Goal: Information Seeking & Learning: Learn about a topic

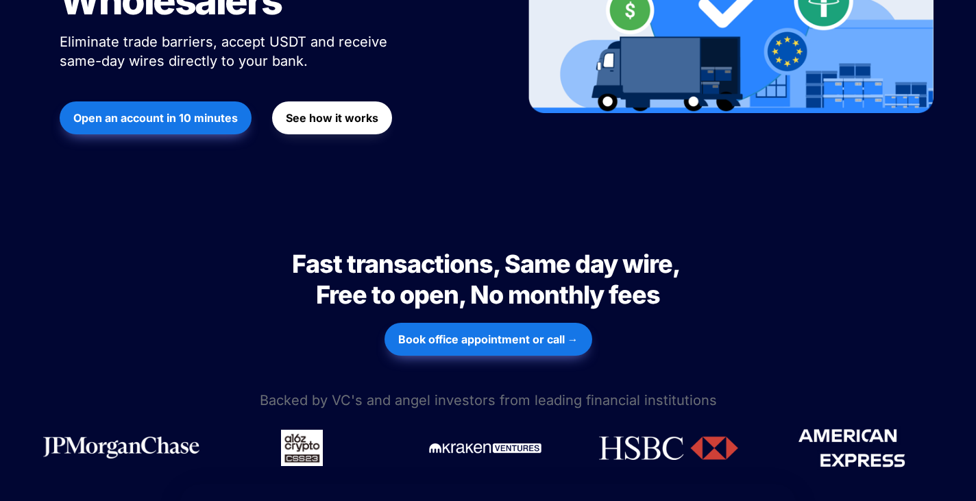
scroll to position [411, 0]
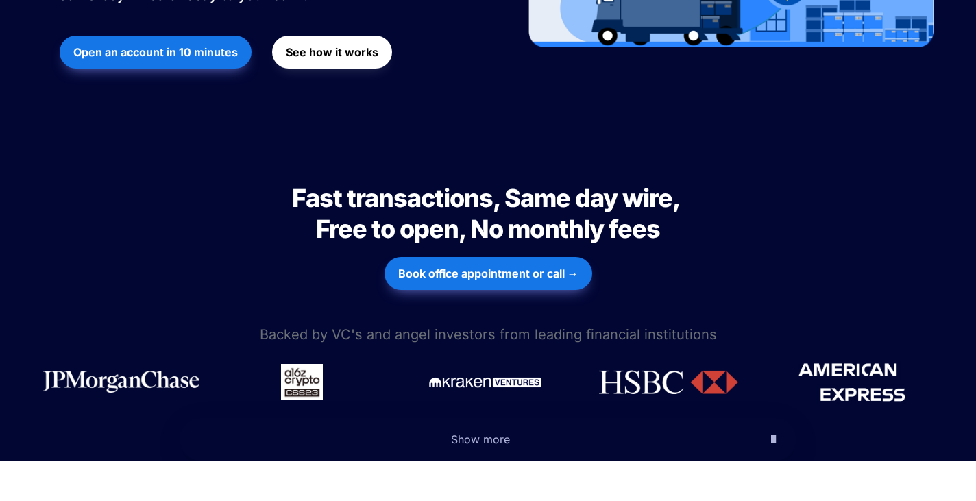
click at [492, 433] on span "Show more" at bounding box center [480, 440] width 59 height 14
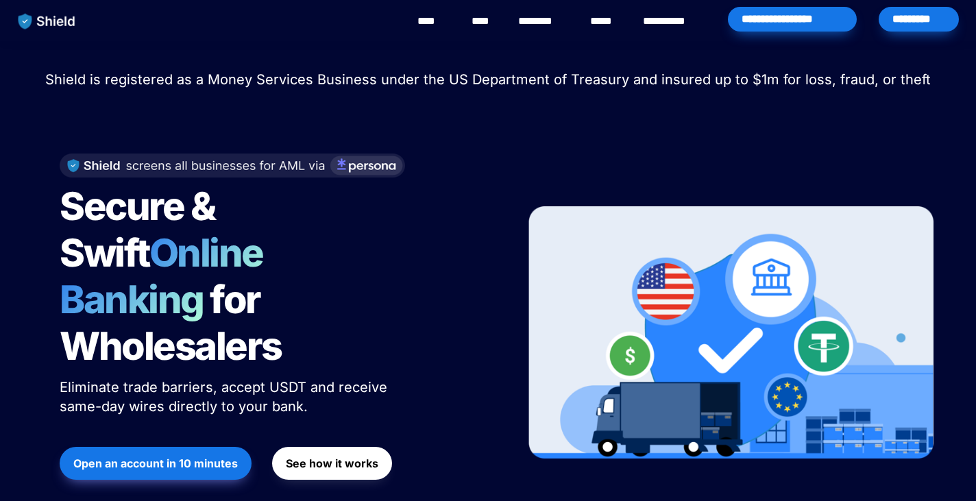
scroll to position [0, 0]
click at [549, 23] on link "********" at bounding box center [542, 21] width 49 height 16
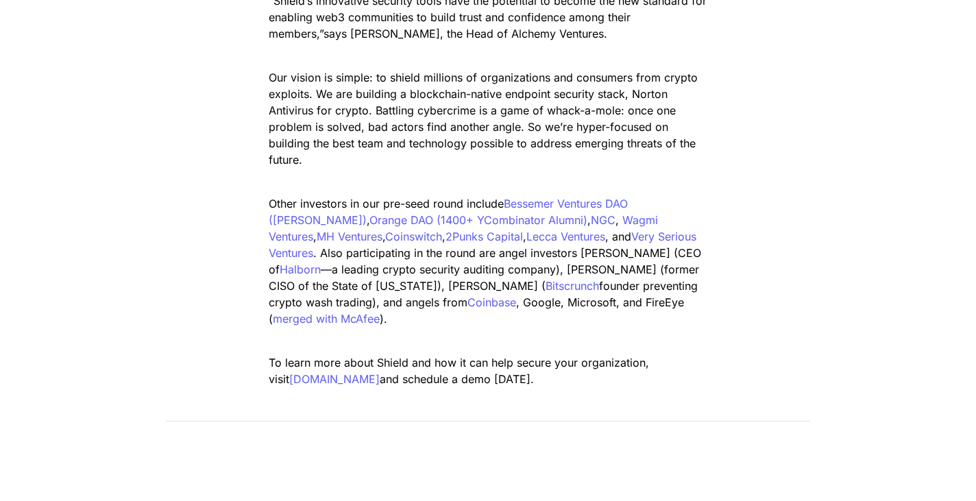
scroll to position [2057, 0]
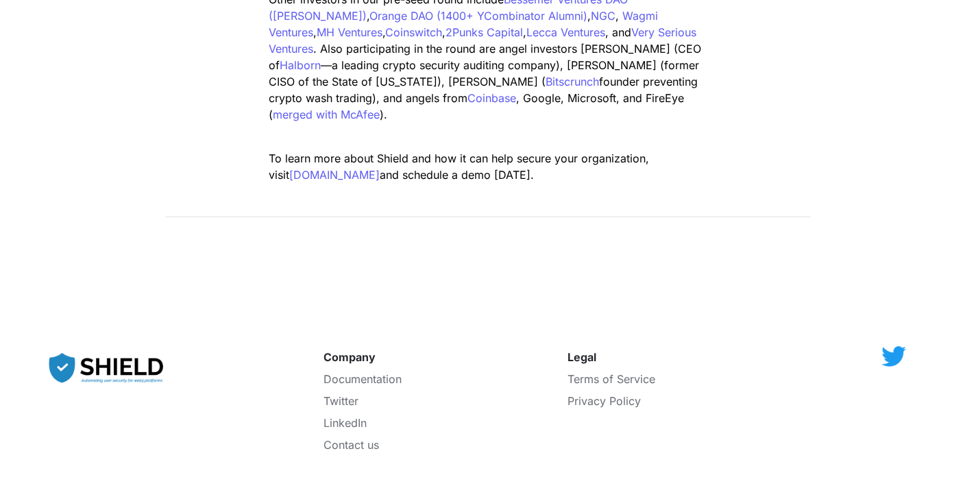
drag, startPoint x: 910, startPoint y: 1, endPoint x: 720, endPoint y: 25, distance: 192.1
click at [720, 25] on p "Other investors in our pre-seed round include Bessemer Ventures DAO (Steel DAO)…" at bounding box center [488, 56] width 480 height 137
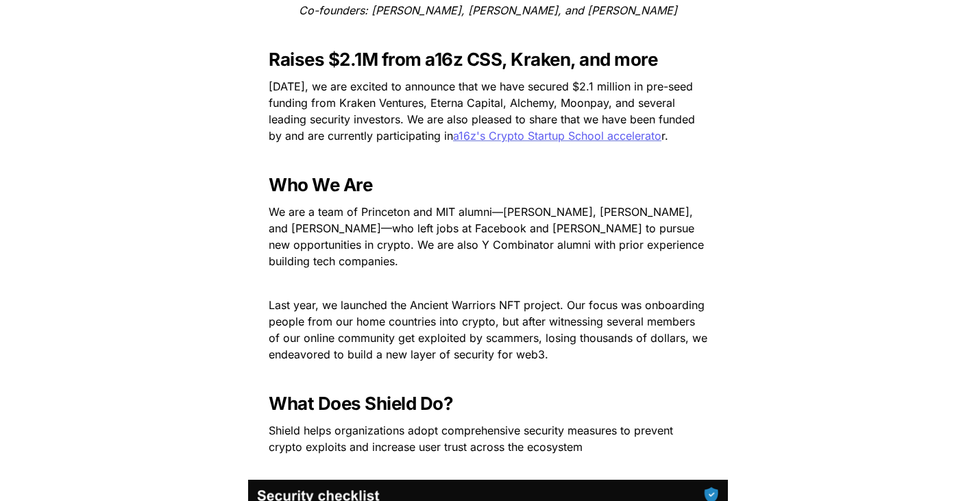
scroll to position [548, 0]
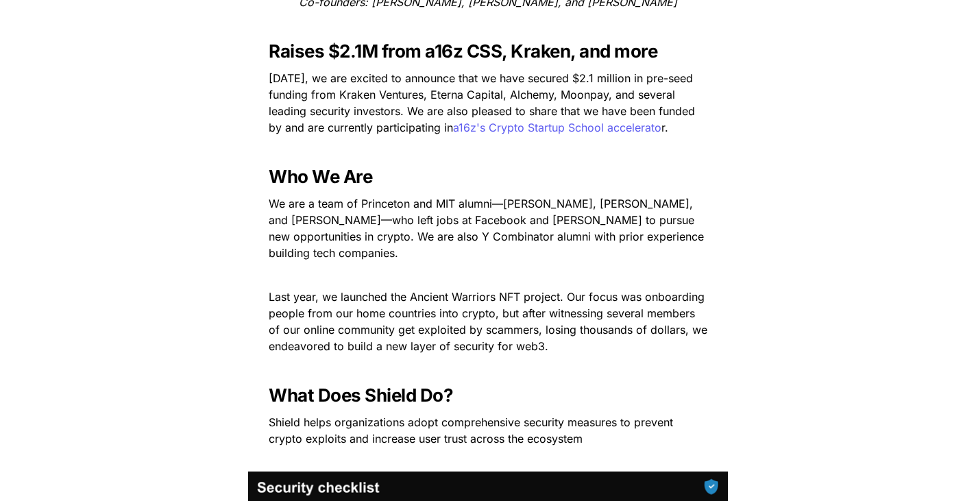
click at [679, 166] on h3 "Who We Are" at bounding box center [488, 176] width 480 height 32
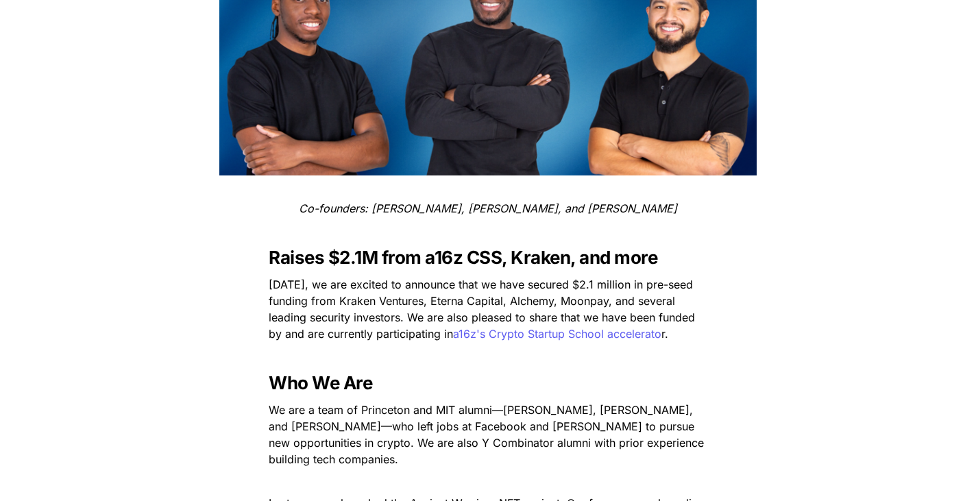
scroll to position [343, 0]
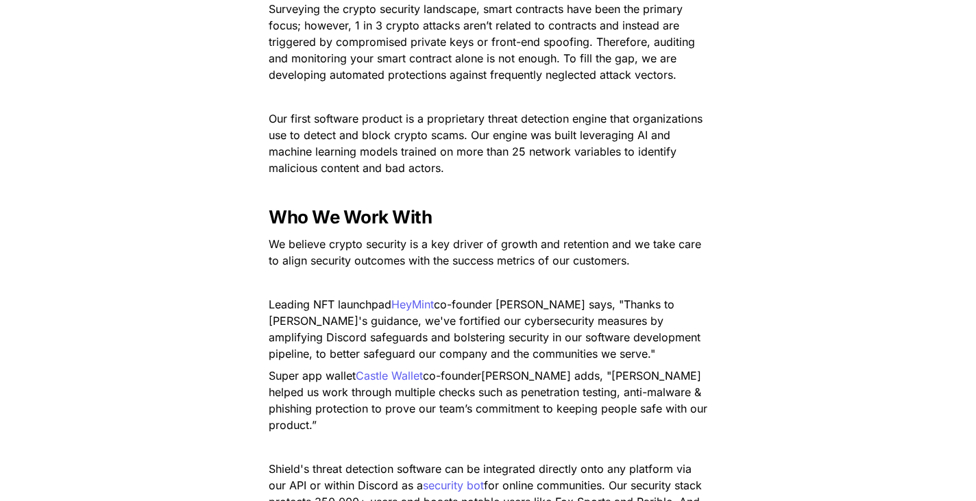
scroll to position [1371, 0]
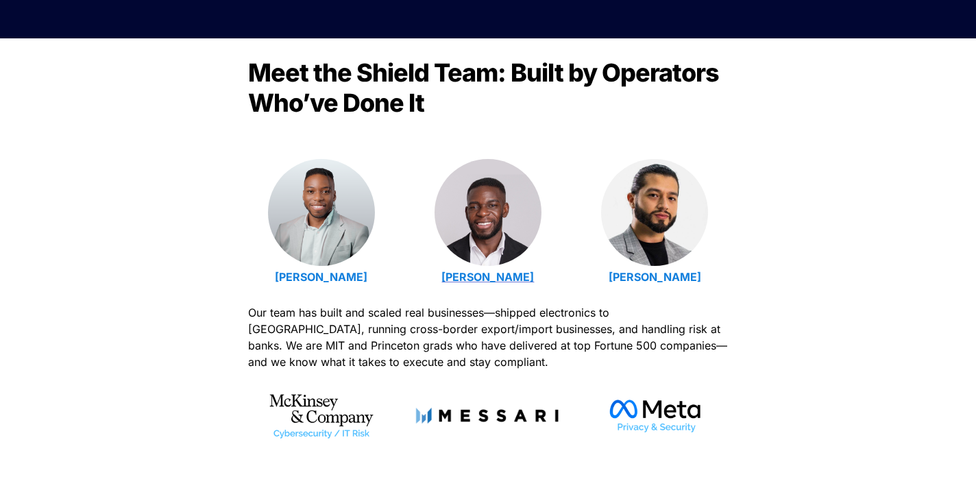
scroll to position [411, 0]
